Goal: Task Accomplishment & Management: Use online tool/utility

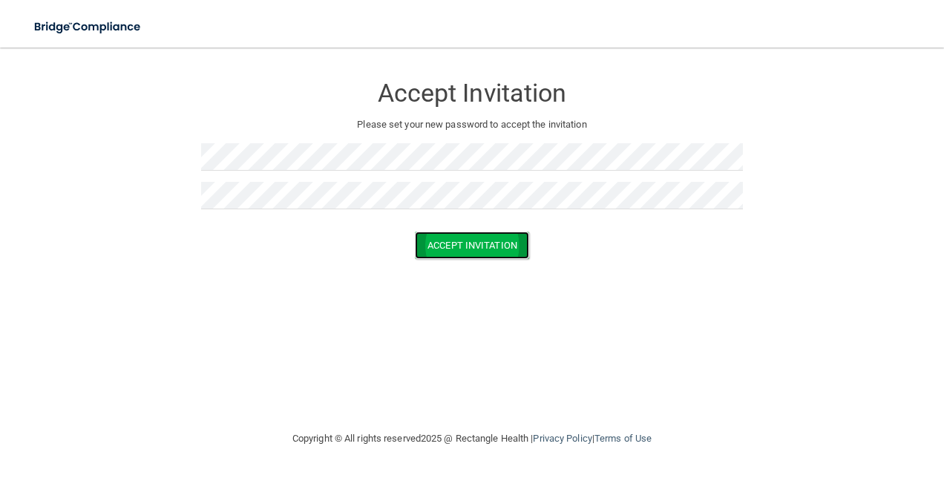
click at [493, 244] on button "Accept Invitation" at bounding box center [472, 245] width 114 height 27
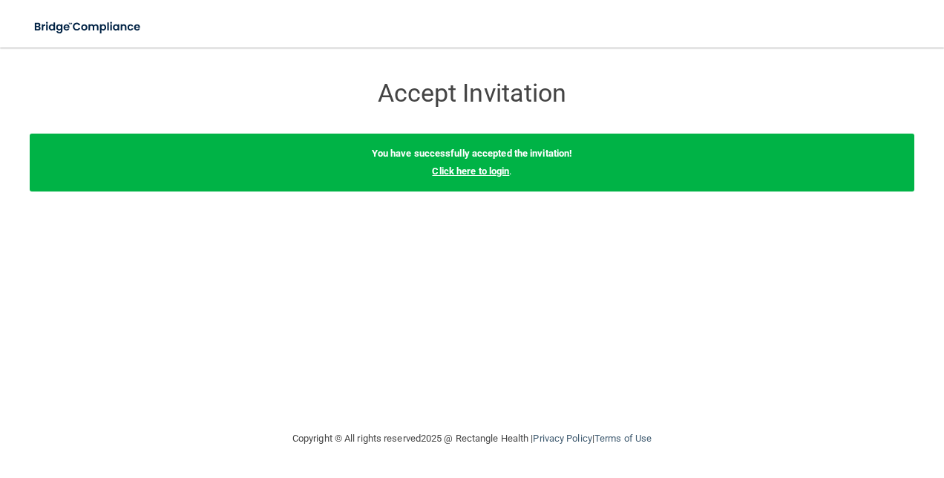
click at [487, 170] on link "Click here to login" at bounding box center [470, 171] width 77 height 11
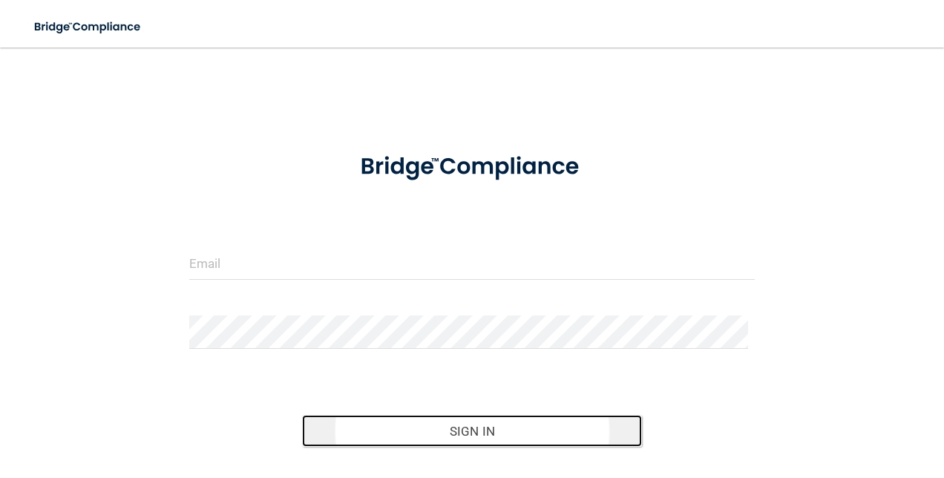
click at [419, 430] on button "Sign In" at bounding box center [472, 431] width 340 height 33
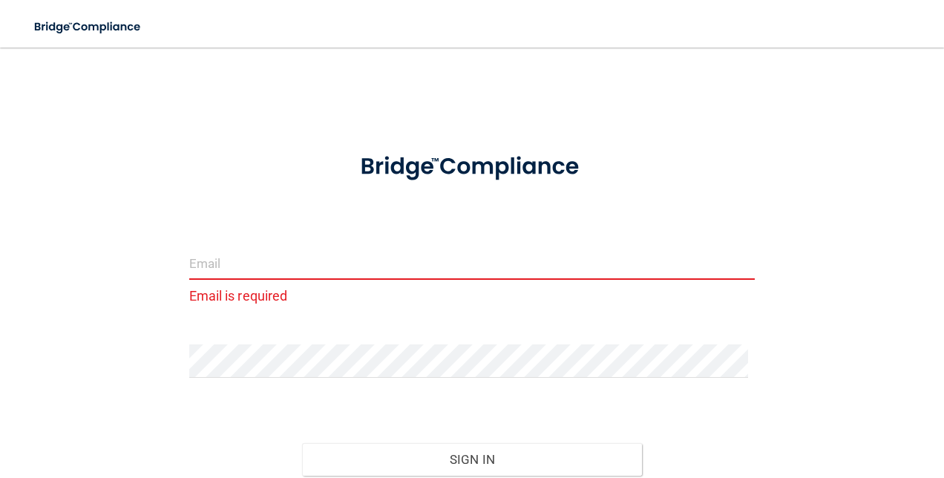
click at [311, 262] on input "email" at bounding box center [472, 262] width 566 height 33
type input "[EMAIL_ADDRESS][DOMAIN_NAME]"
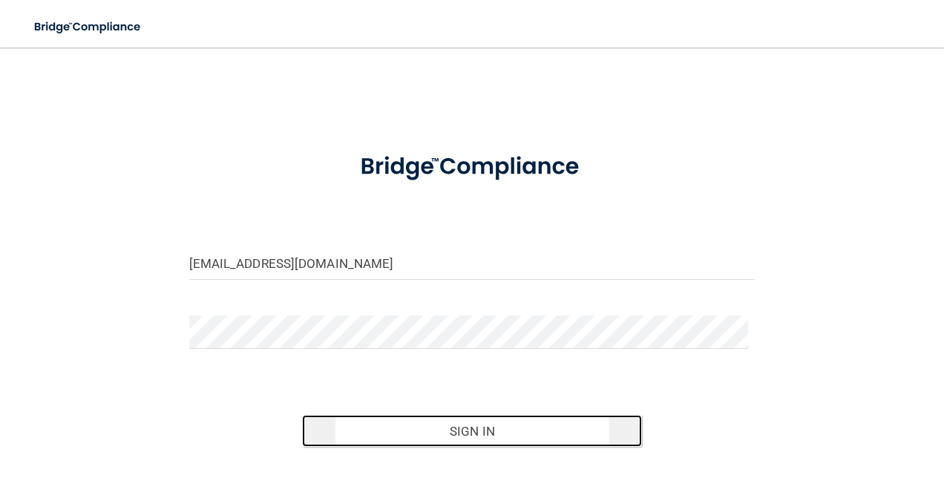
click at [410, 438] on button "Sign In" at bounding box center [472, 431] width 340 height 33
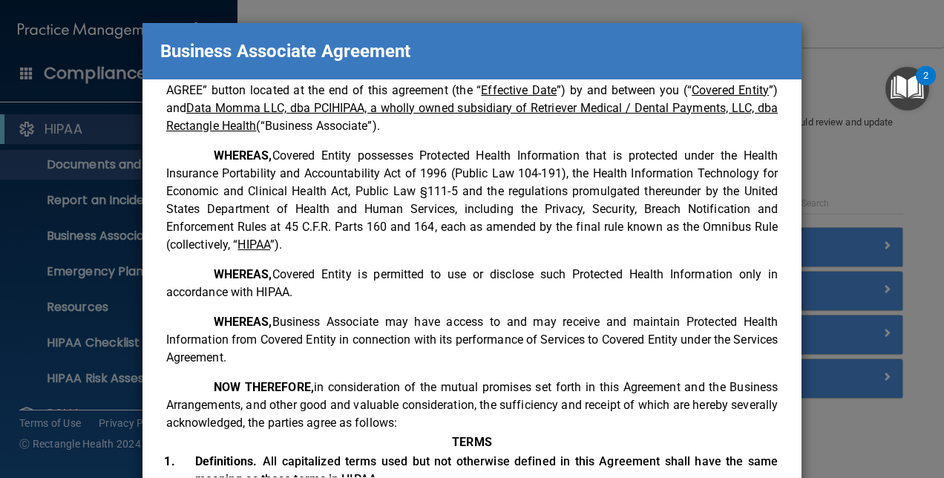
scroll to position [175, 0]
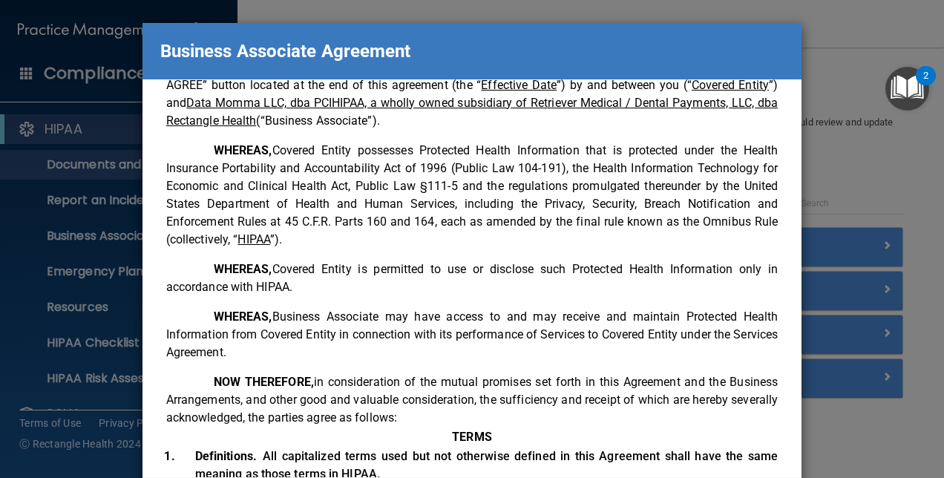
click at [106, 200] on div "Business Associate Agreement Please sign this updated Business Associate Agreem…" at bounding box center [472, 239] width 944 height 478
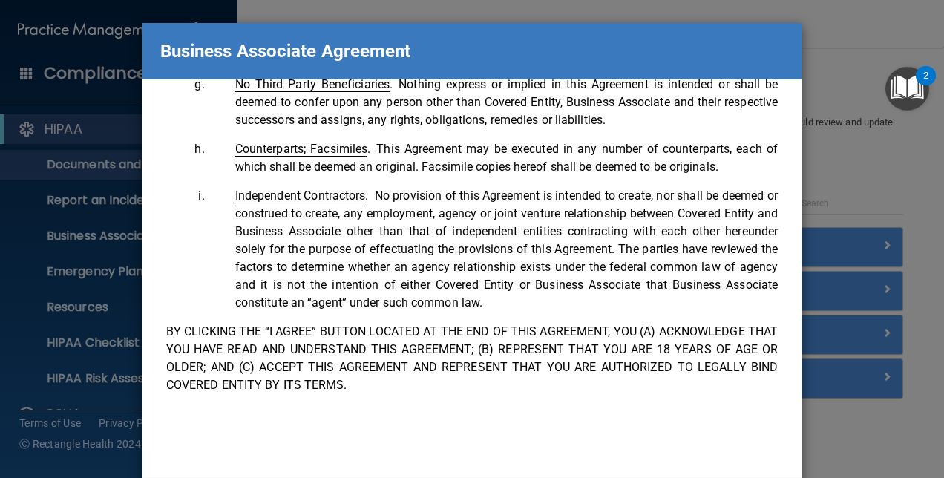
scroll to position [81, 0]
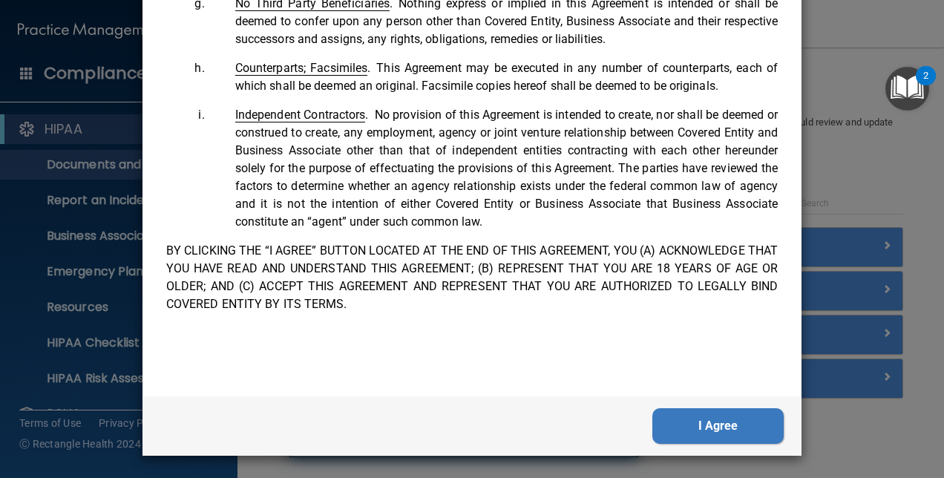
click at [693, 422] on button "I Agree" at bounding box center [718, 426] width 131 height 36
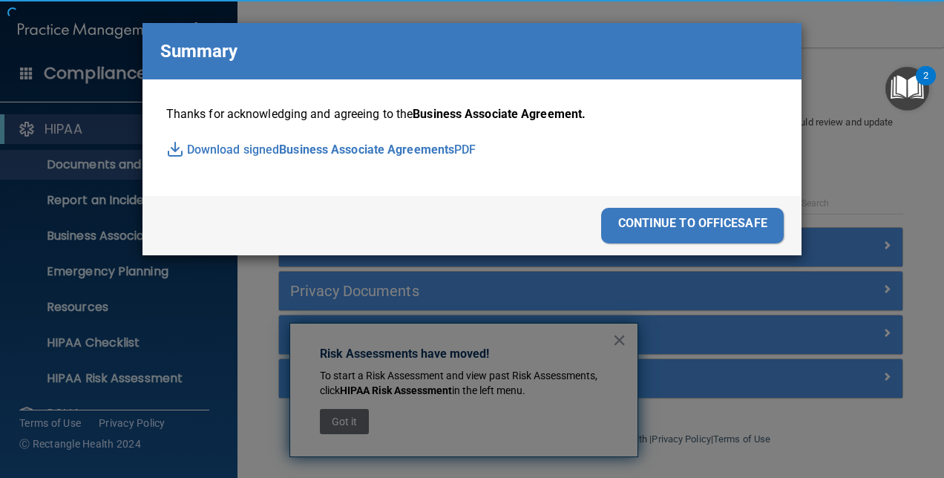
scroll to position [0, 0]
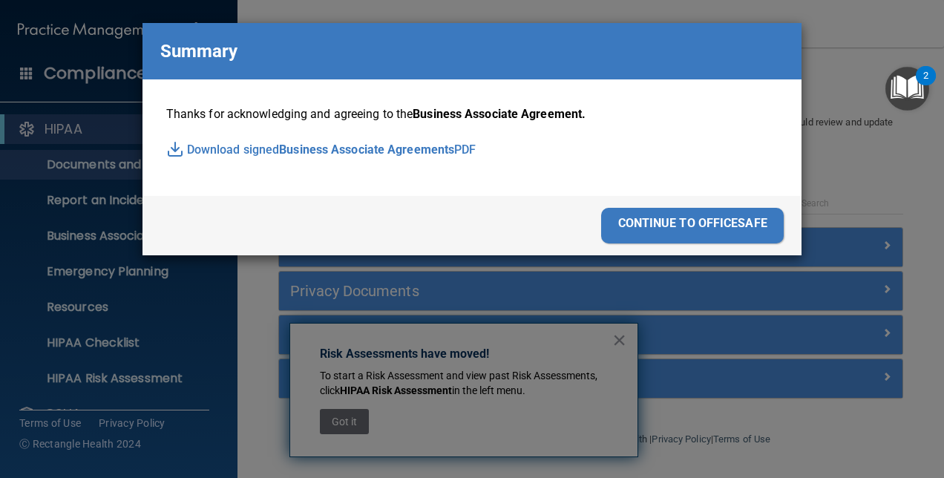
click at [686, 227] on div "continue to officesafe" at bounding box center [692, 226] width 183 height 36
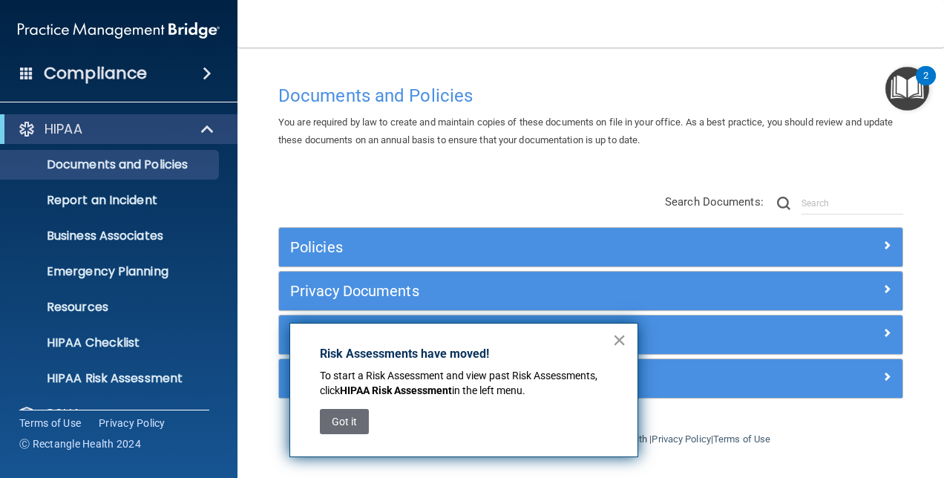
click at [619, 342] on button "×" at bounding box center [620, 340] width 14 height 24
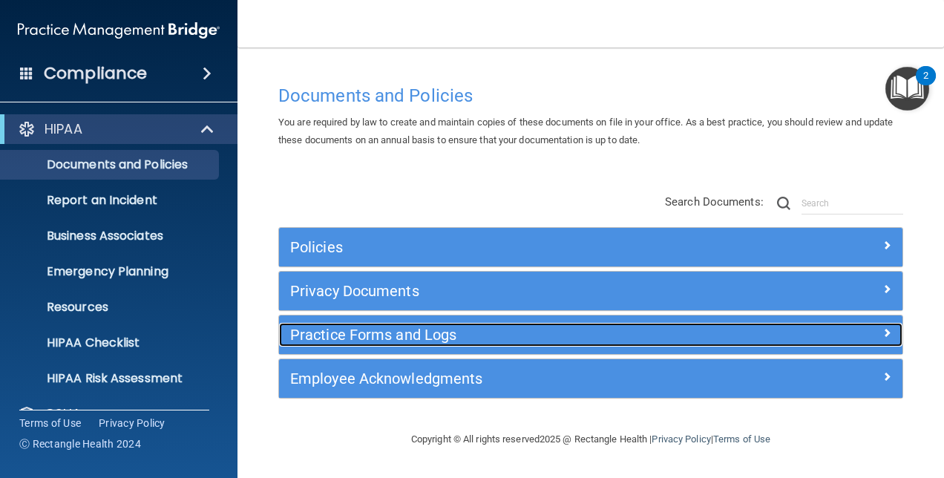
click at [359, 333] on h5 "Practice Forms and Logs" at bounding box center [512, 335] width 445 height 16
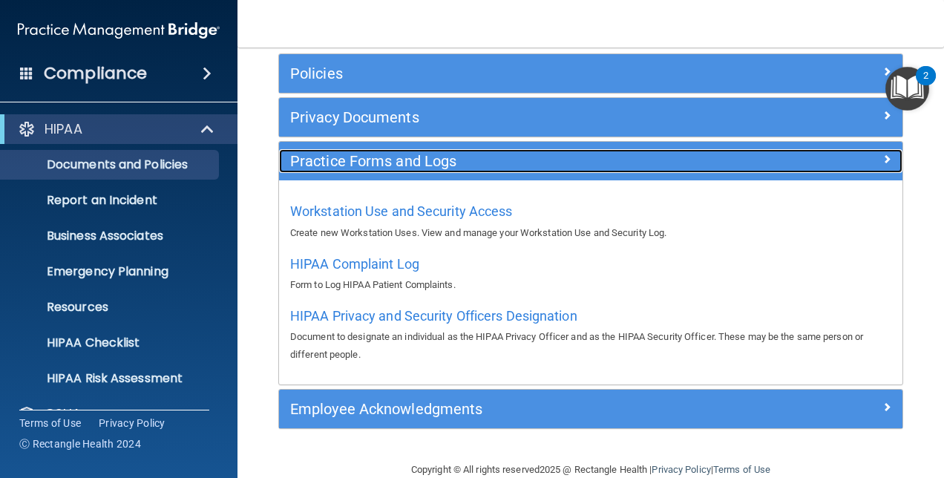
scroll to position [199, 0]
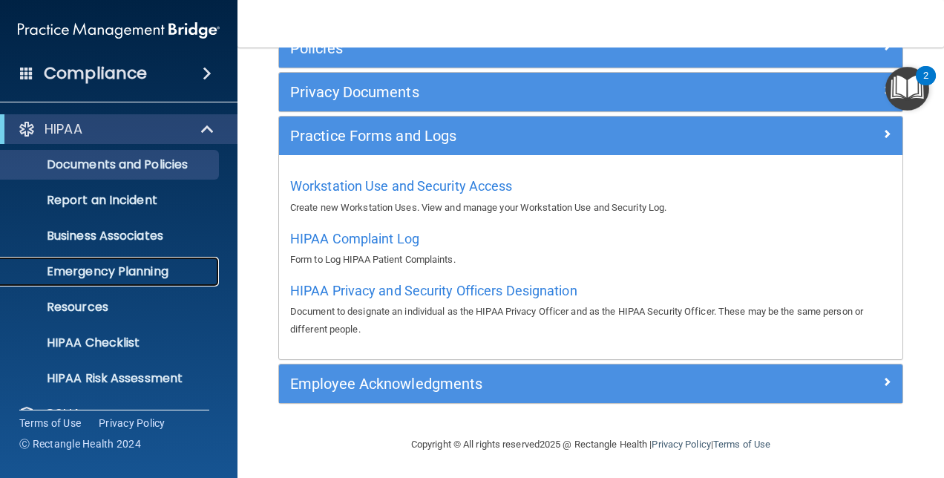
click at [123, 269] on p "Emergency Planning" at bounding box center [111, 271] width 203 height 15
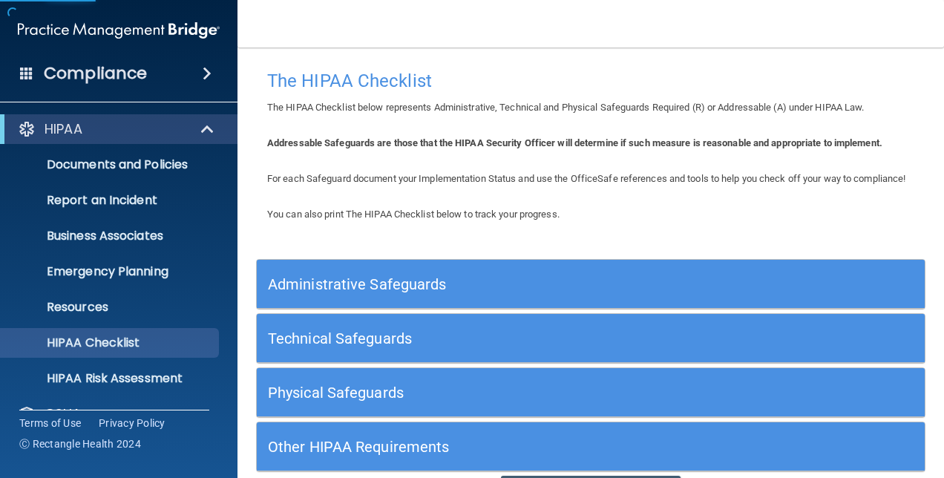
scroll to position [99, 0]
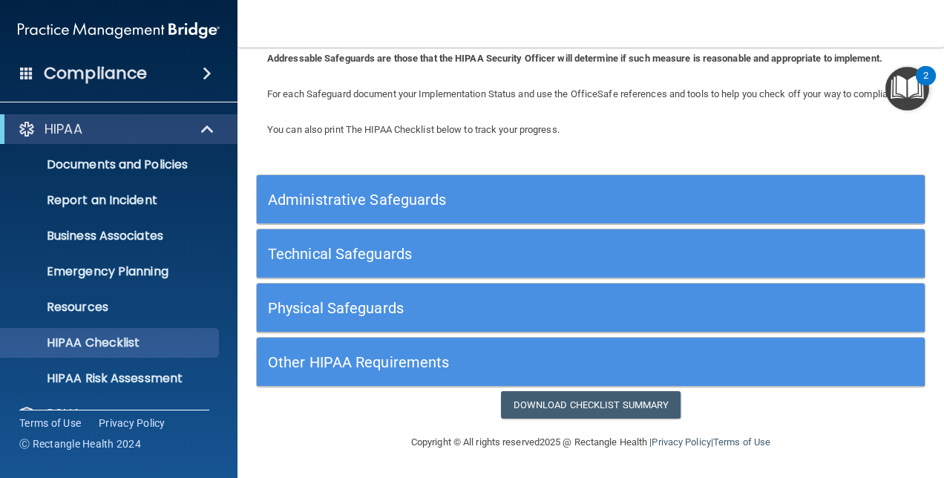
click at [392, 244] on div "Technical Safeguards" at bounding box center [507, 253] width 501 height 33
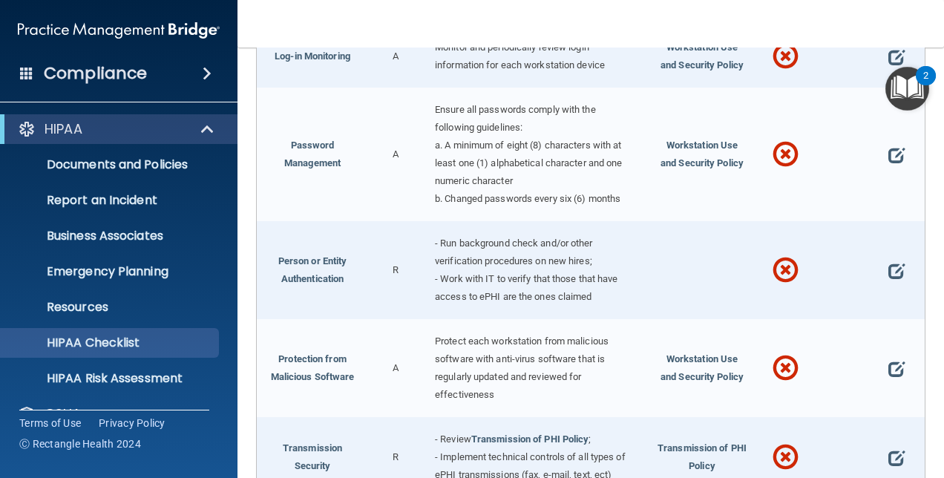
scroll to position [1287, 0]
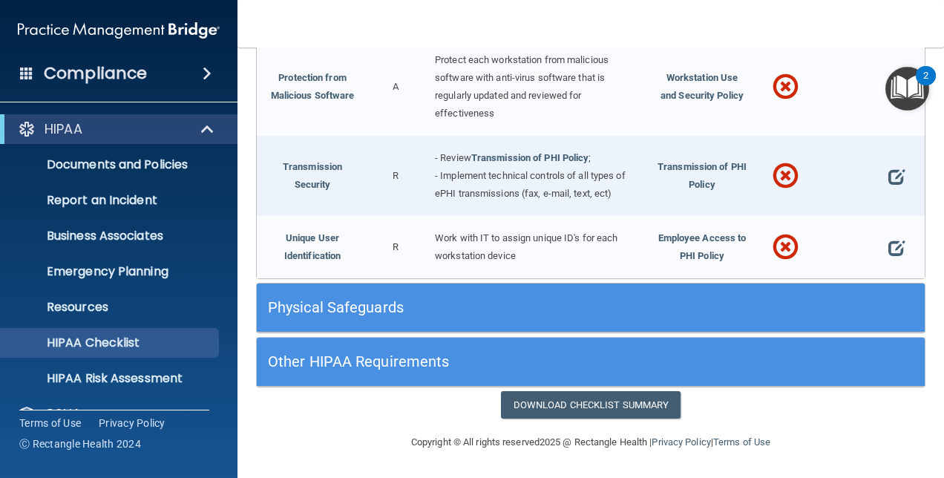
click at [371, 306] on h5 "Physical Safeguards" at bounding box center [507, 307] width 479 height 16
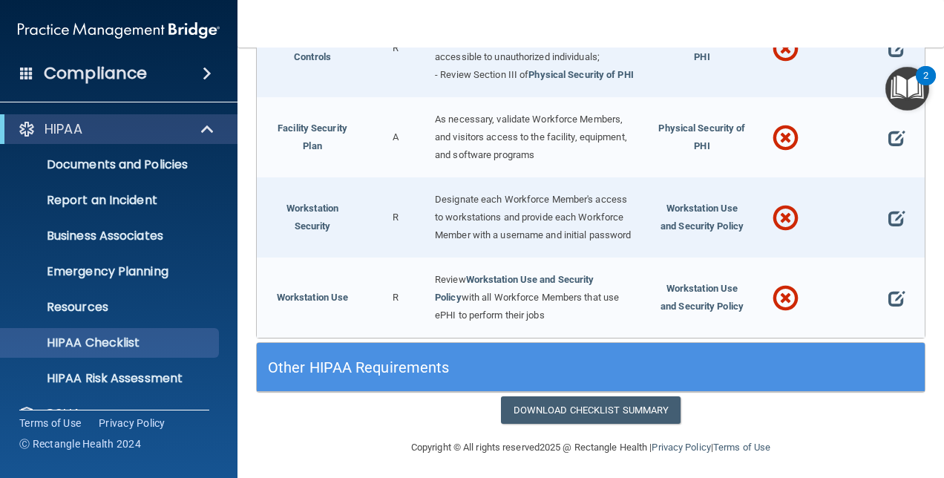
scroll to position [1924, 0]
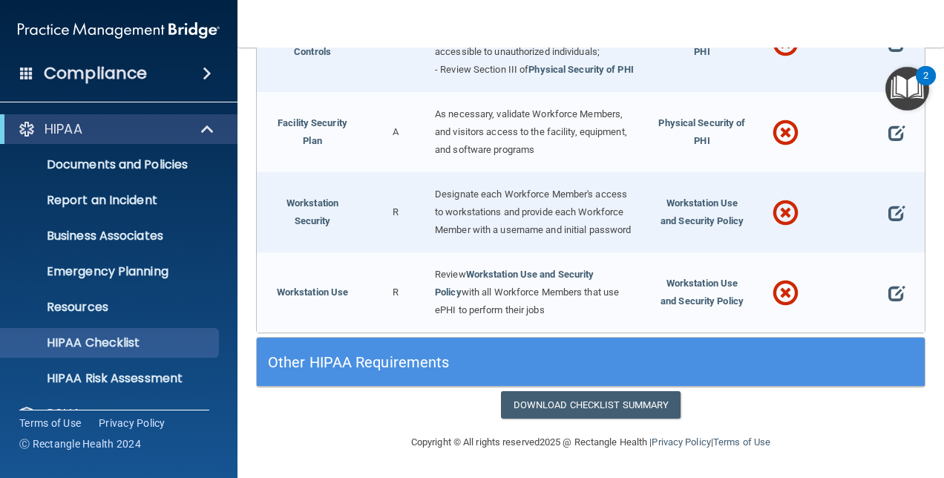
click at [370, 357] on h5 "Other HIPAA Requirements" at bounding box center [507, 362] width 479 height 16
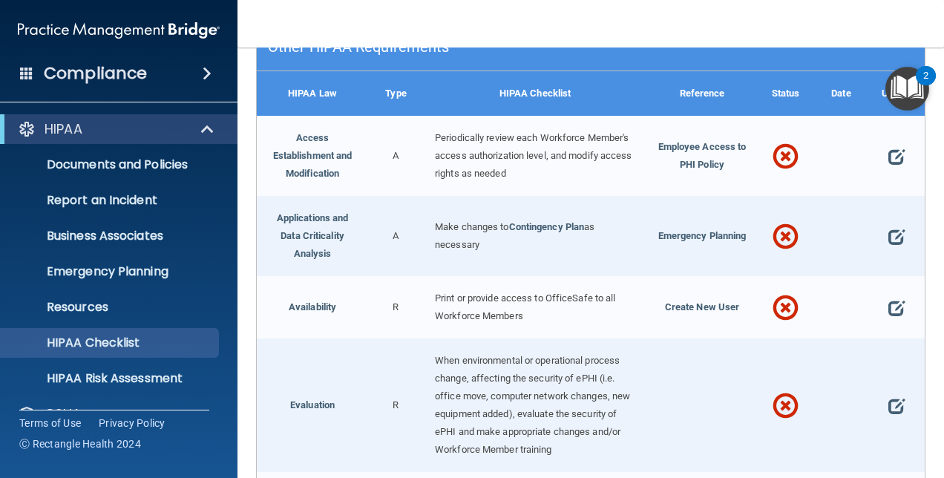
scroll to position [2201, 0]
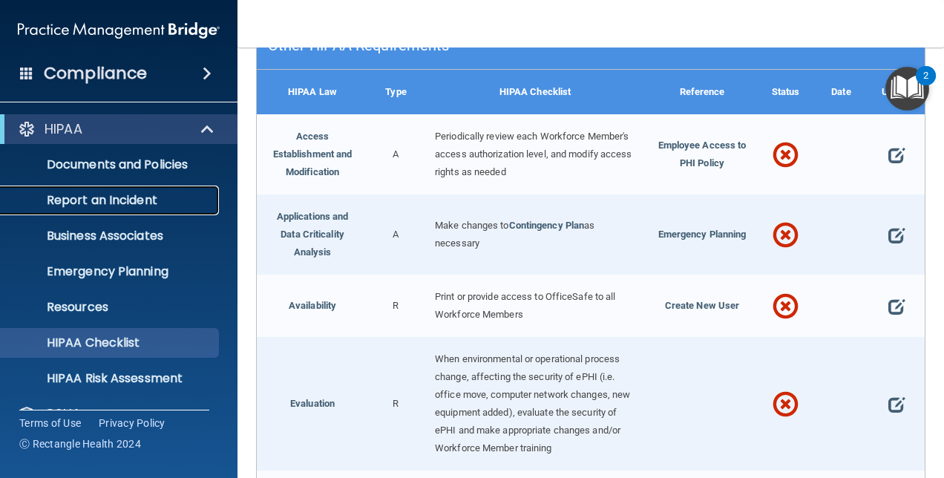
click at [113, 205] on p "Report an Incident" at bounding box center [111, 200] width 203 height 15
